Goal: Task Accomplishment & Management: Use online tool/utility

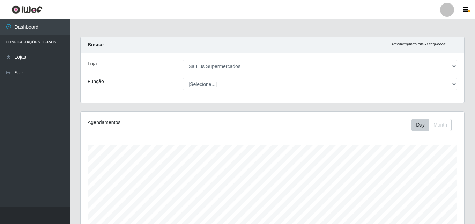
select select "423"
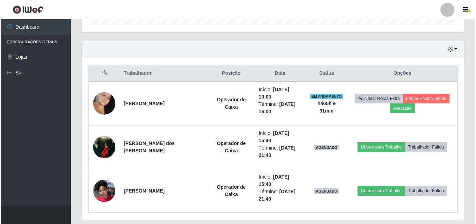
scroll to position [145, 383]
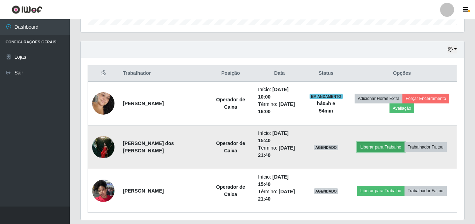
click at [379, 142] on button "Liberar para Trabalho" at bounding box center [380, 147] width 47 height 10
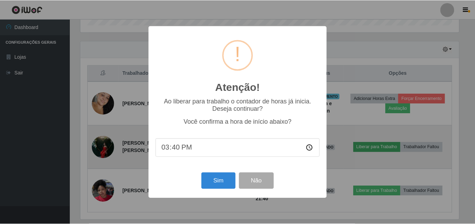
scroll to position [145, 380]
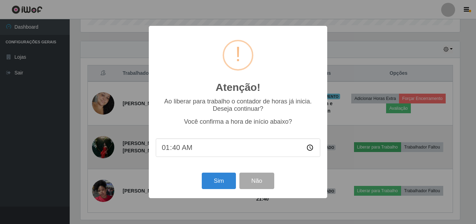
type input "14:40"
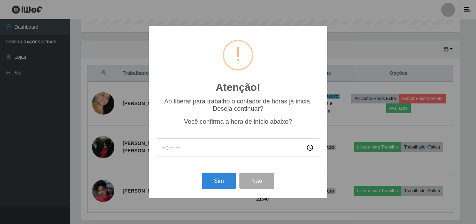
click at [215, 150] on input "time" at bounding box center [238, 147] width 165 height 18
drag, startPoint x: 206, startPoint y: 149, endPoint x: 195, endPoint y: 148, distance: 11.5
click at [195, 148] on input "time" at bounding box center [238, 147] width 165 height 18
click at [258, 183] on button "Não" at bounding box center [257, 180] width 35 height 16
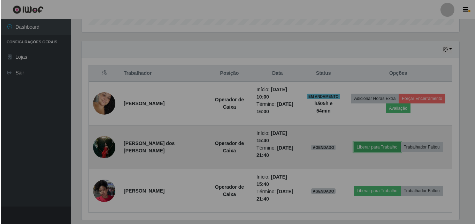
scroll to position [145, 383]
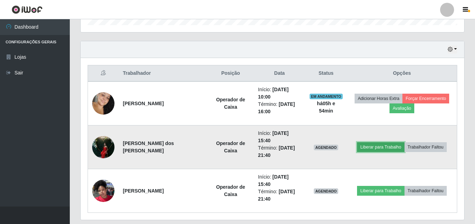
click at [380, 142] on button "Liberar para Trabalho" at bounding box center [380, 147] width 47 height 10
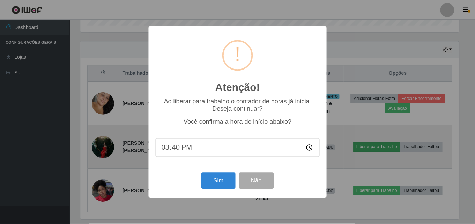
scroll to position [145, 380]
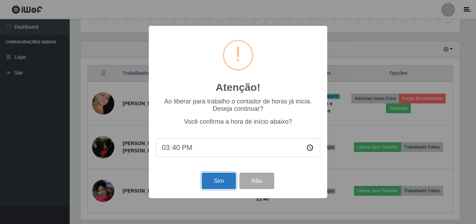
click at [230, 178] on button "Sim" at bounding box center [219, 180] width 34 height 16
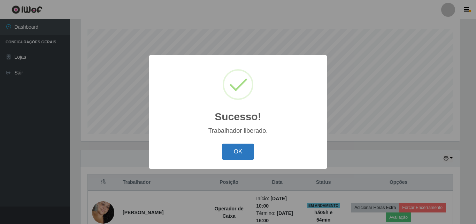
click at [234, 148] on button "OK" at bounding box center [238, 151] width 32 height 16
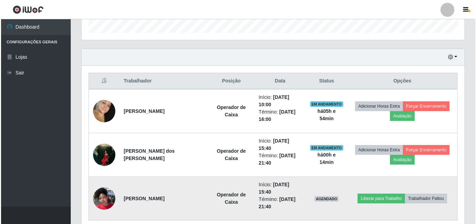
scroll to position [224, 0]
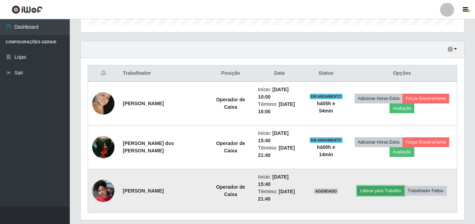
click at [388, 186] on button "Liberar para Trabalho" at bounding box center [380, 191] width 47 height 10
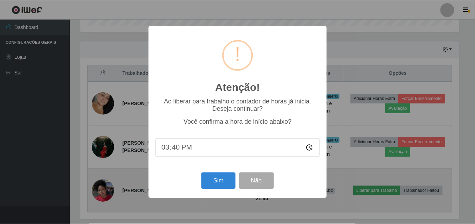
scroll to position [145, 380]
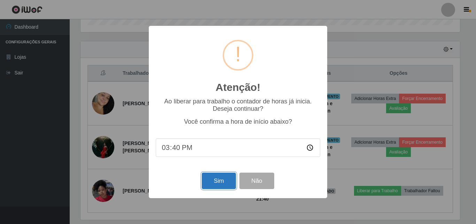
click at [216, 184] on button "Sim" at bounding box center [219, 180] width 34 height 16
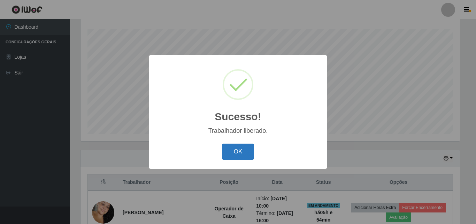
click at [249, 156] on button "OK" at bounding box center [238, 151] width 32 height 16
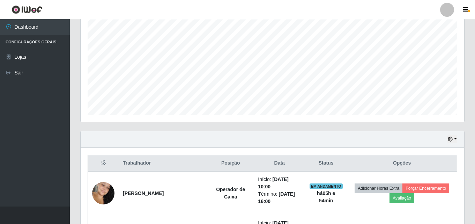
scroll to position [220, 0]
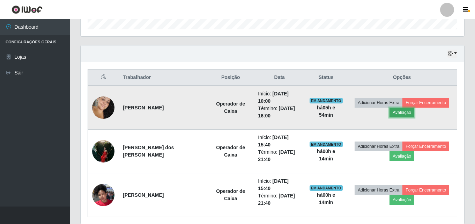
click at [396, 110] on button "Avaliação" at bounding box center [401, 112] width 25 height 10
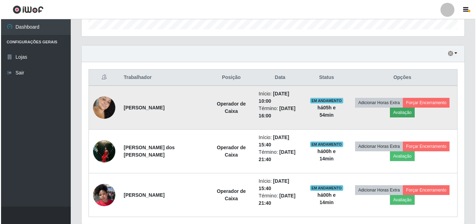
scroll to position [145, 380]
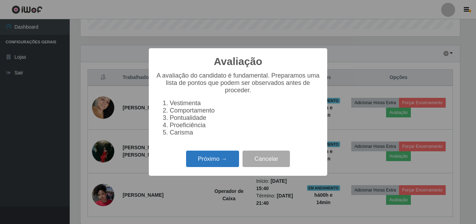
click at [206, 163] on button "Próximo →" at bounding box center [212, 158] width 53 height 16
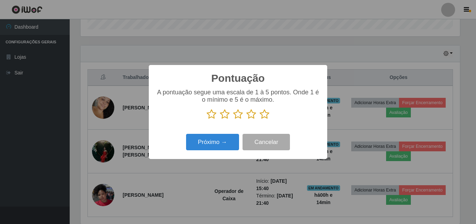
scroll to position [348596, 348361]
click at [259, 116] on p at bounding box center [238, 114] width 165 height 10
click at [262, 115] on icon at bounding box center [265, 114] width 10 height 10
click at [260, 119] on input "radio" at bounding box center [260, 119] width 0 height 0
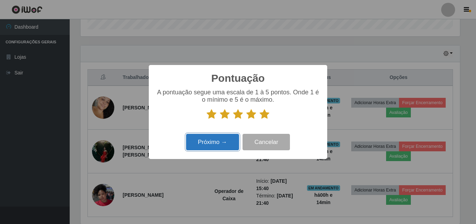
click at [227, 146] on button "Próximo →" at bounding box center [212, 142] width 53 height 16
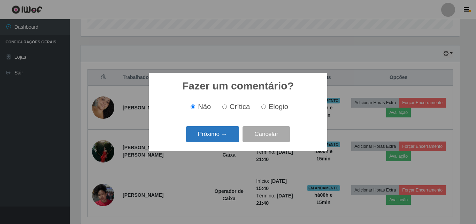
click at [224, 135] on button "Próximo →" at bounding box center [212, 134] width 53 height 16
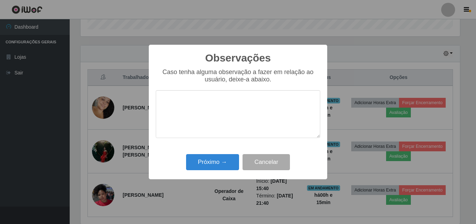
click at [216, 122] on textarea at bounding box center [238, 114] width 165 height 48
type textarea "excelente profissional"
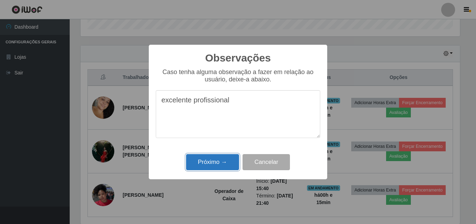
click at [223, 159] on button "Próximo →" at bounding box center [212, 162] width 53 height 16
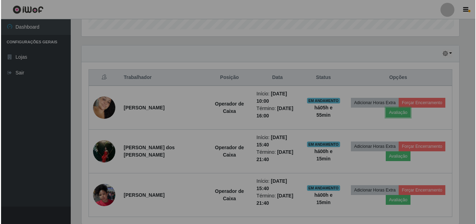
scroll to position [0, 0]
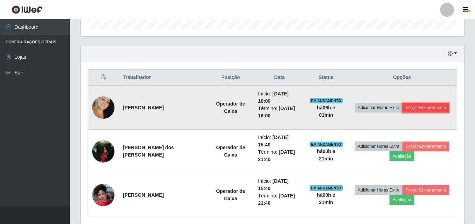
click at [410, 103] on button "Forçar Encerramento" at bounding box center [425, 108] width 47 height 10
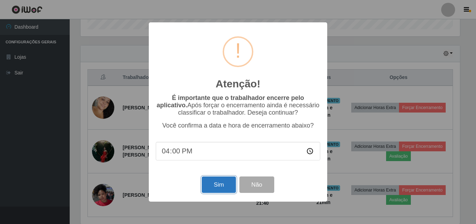
click at [211, 182] on button "Sim" at bounding box center [219, 184] width 34 height 16
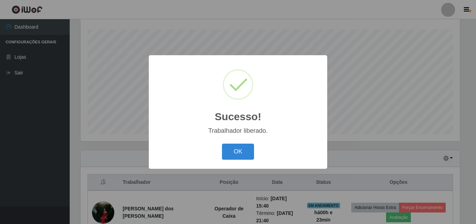
click at [222, 143] on button "OK" at bounding box center [238, 151] width 32 height 16
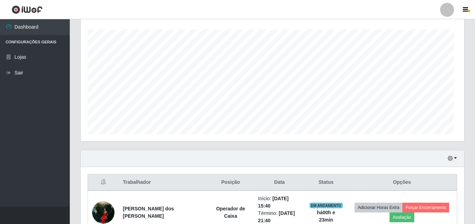
scroll to position [145, 383]
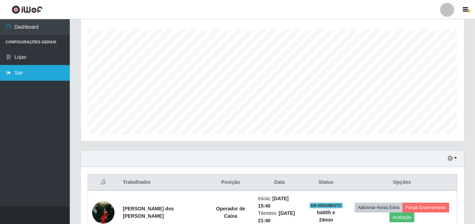
click at [37, 73] on link "Sair" at bounding box center [35, 73] width 70 height 16
